Goal: Task Accomplishment & Management: Manage account settings

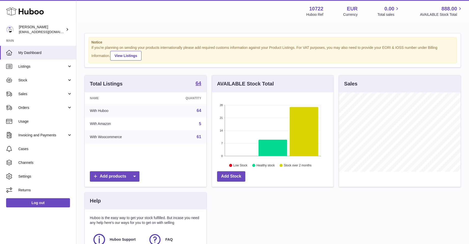
scroll to position [79, 121]
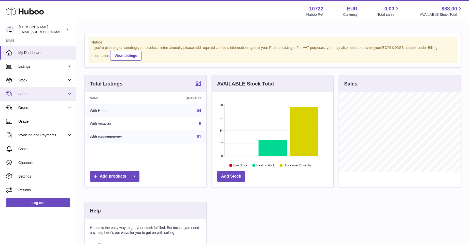
click at [25, 92] on span "Sales" at bounding box center [42, 94] width 49 height 5
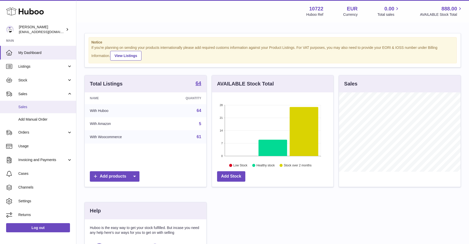
click at [23, 106] on span "Sales" at bounding box center [45, 107] width 54 height 5
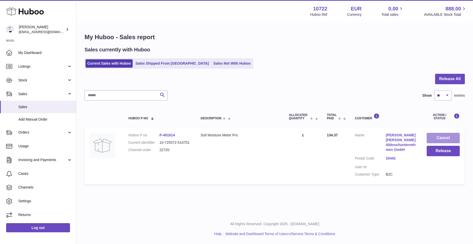
click at [438, 136] on button "Cancel" at bounding box center [442, 138] width 33 height 10
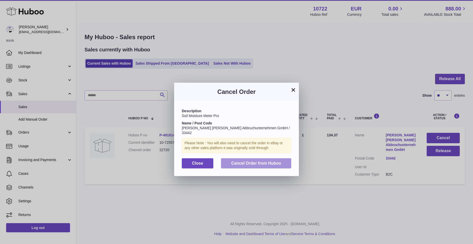
click at [258, 165] on button "Cancel Order from Huboo" at bounding box center [256, 163] width 70 height 10
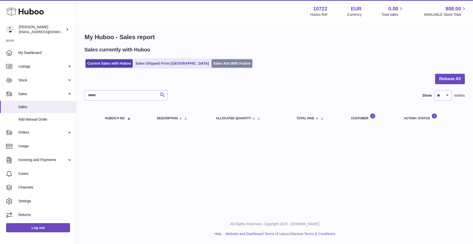
click at [211, 65] on link "Sales Not With Huboo" at bounding box center [231, 63] width 41 height 8
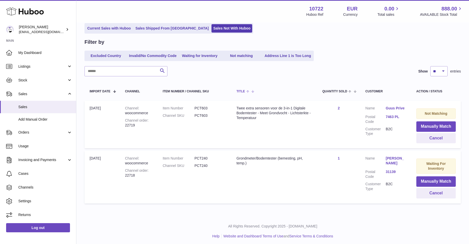
scroll to position [37, 0]
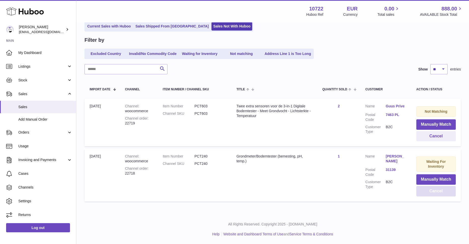
click at [434, 192] on button "Cancel" at bounding box center [435, 191] width 39 height 10
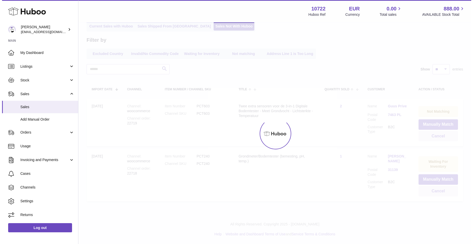
scroll to position [0, 0]
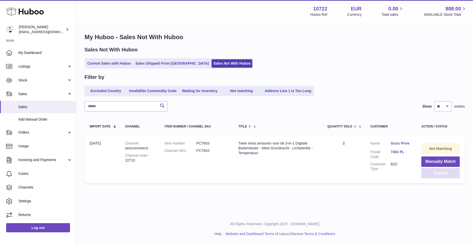
click at [434, 170] on button "Cancel" at bounding box center [440, 173] width 38 height 10
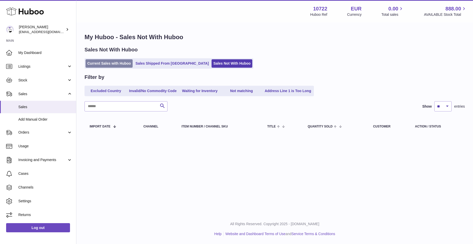
click at [104, 63] on link "Current Sales with Huboo" at bounding box center [108, 63] width 47 height 8
